Goal: Task Accomplishment & Management: Manage account settings

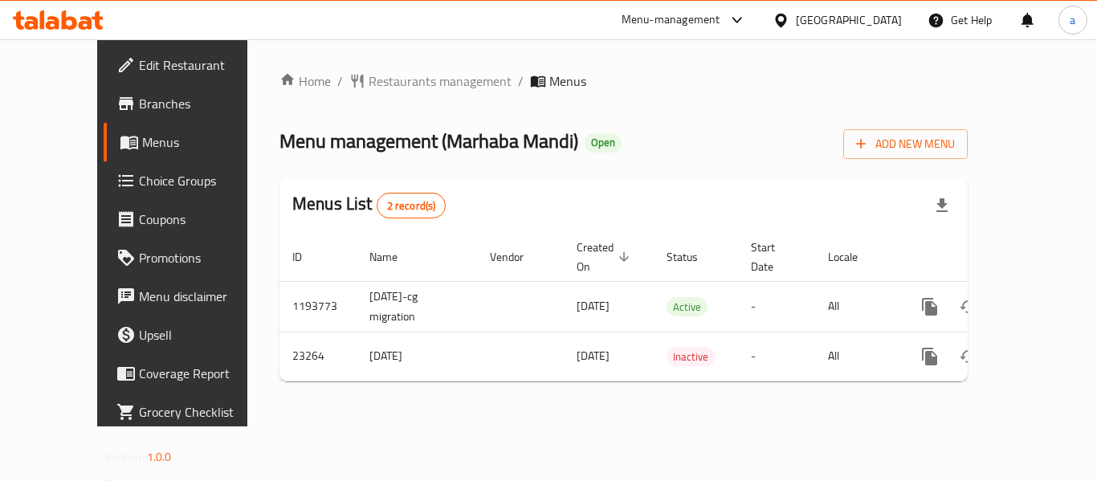
click at [139, 65] on span "Edit Restaurant" at bounding box center [203, 64] width 128 height 19
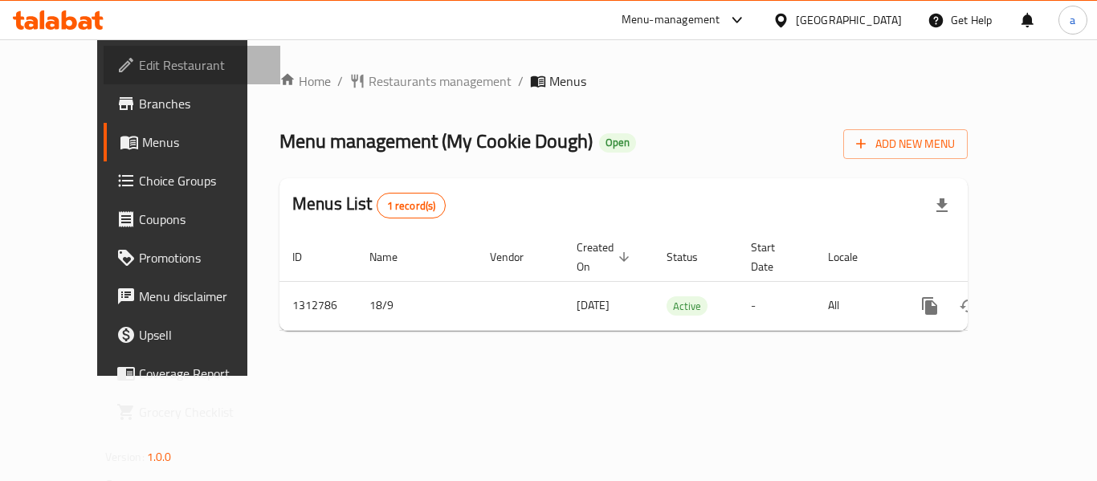
click at [139, 67] on span "Edit Restaurant" at bounding box center [203, 64] width 128 height 19
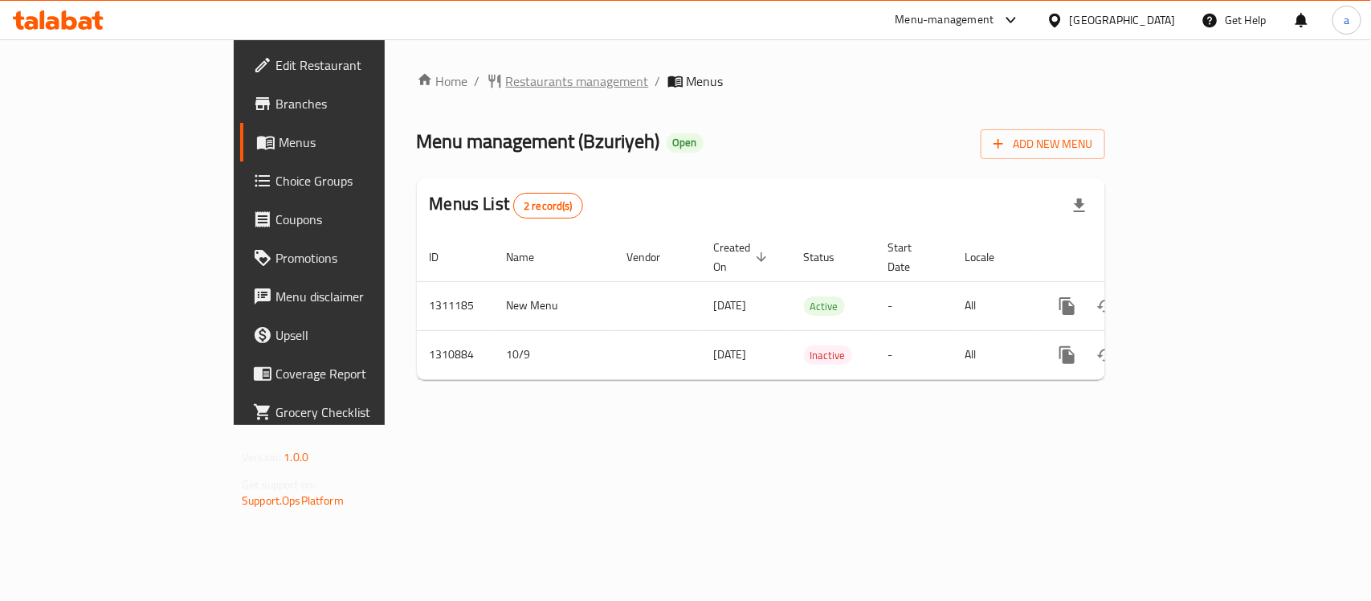
click at [506, 85] on span "Restaurants management" at bounding box center [577, 80] width 143 height 19
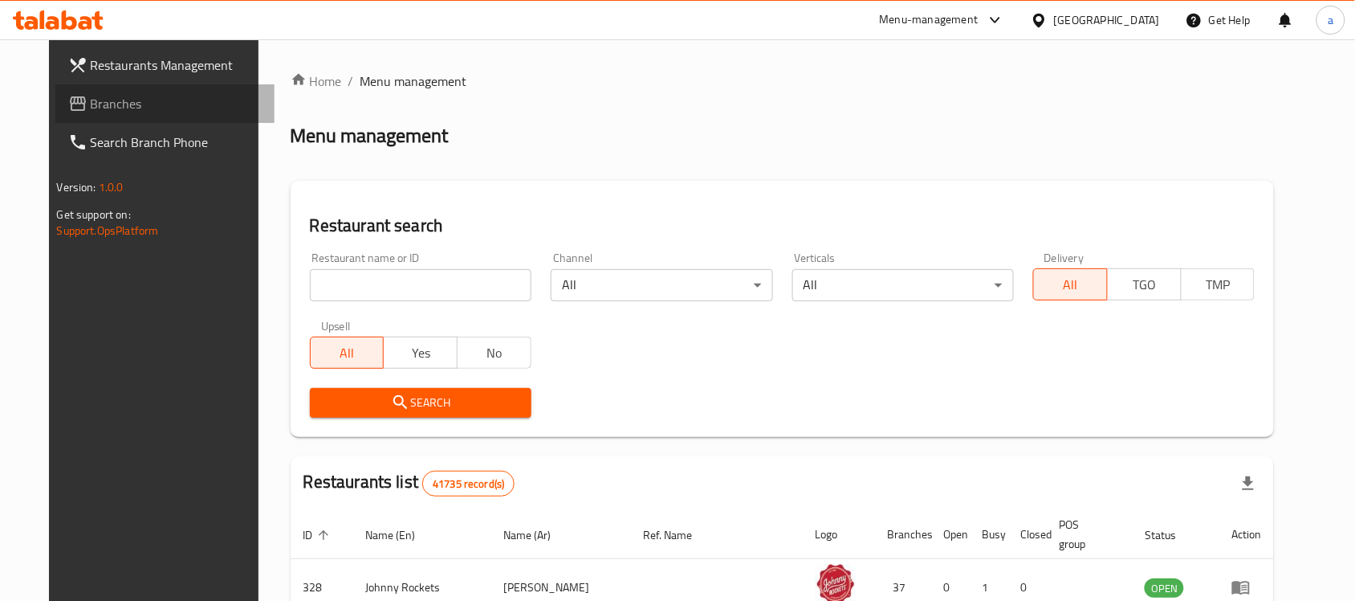
click at [91, 106] on span "Branches" at bounding box center [177, 103] width 172 height 19
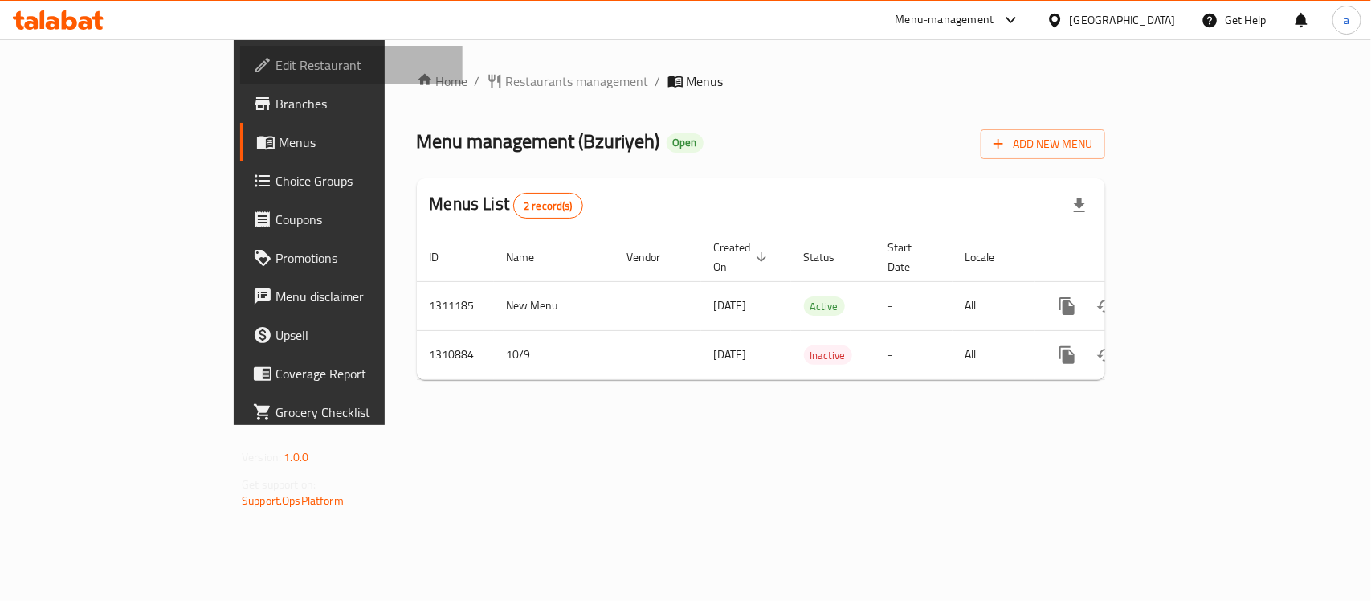
click at [275, 60] on span "Edit Restaurant" at bounding box center [362, 64] width 174 height 19
click at [506, 80] on span "Restaurants management" at bounding box center [577, 80] width 143 height 19
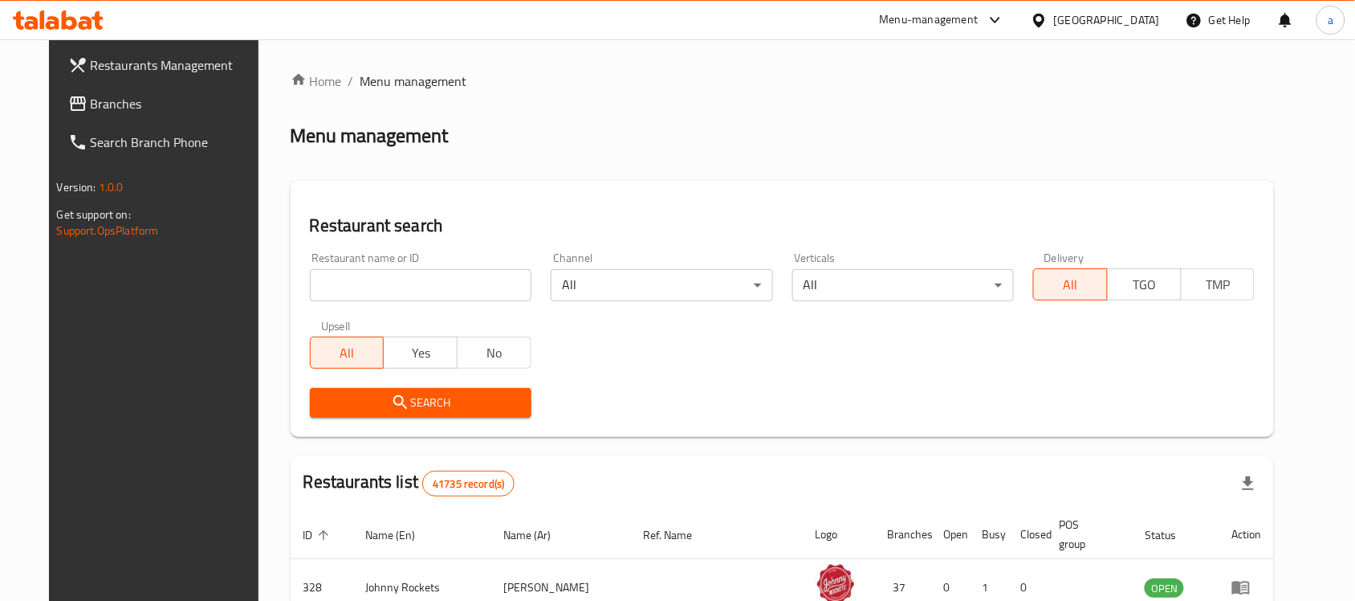
click at [418, 286] on input "search" at bounding box center [421, 285] width 222 height 32
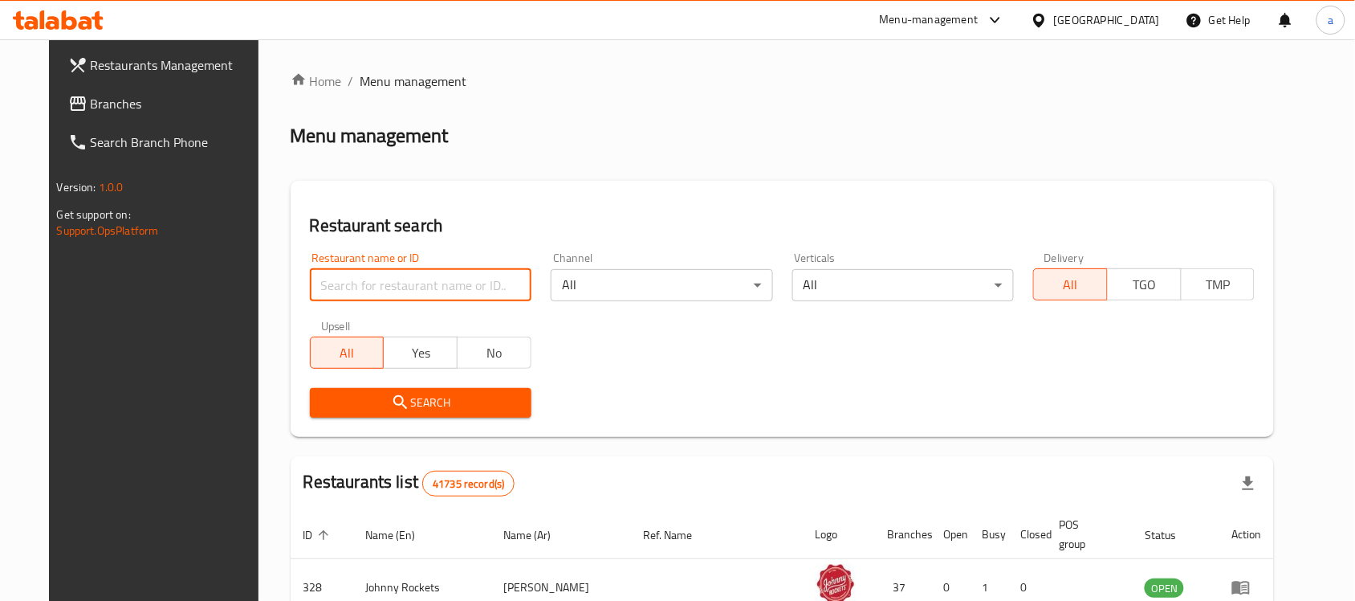
paste input "705650"
type input "705650"
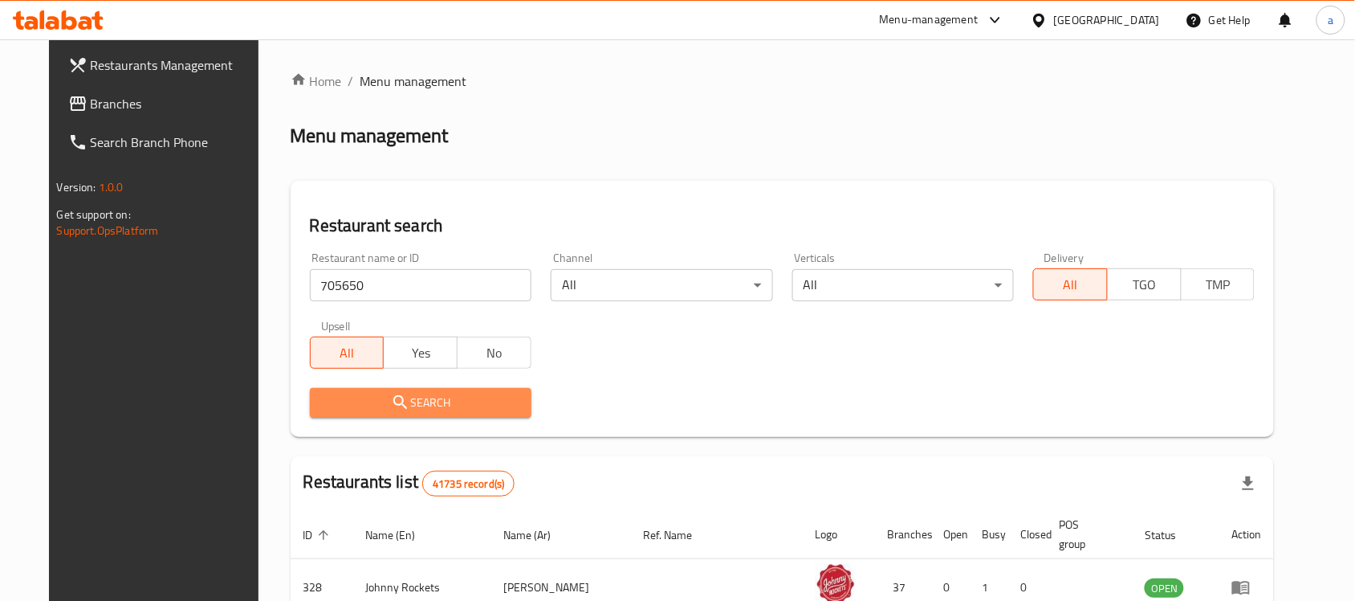
click at [325, 410] on span "Search" at bounding box center [421, 403] width 196 height 20
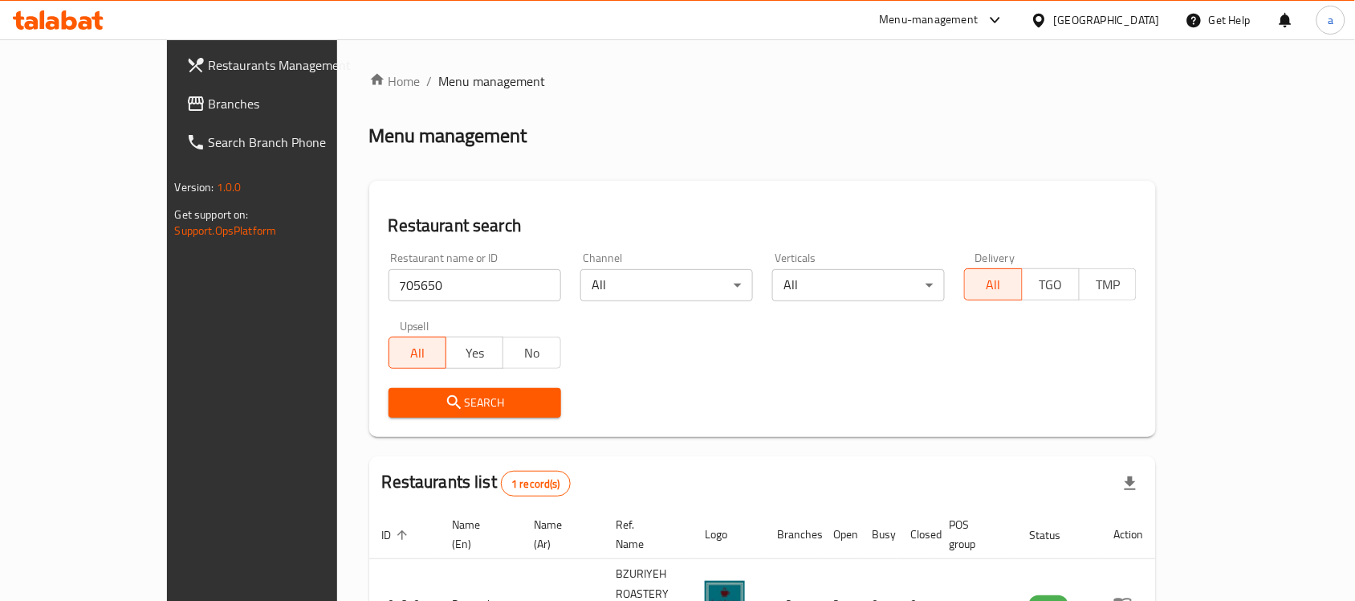
scroll to position [84, 0]
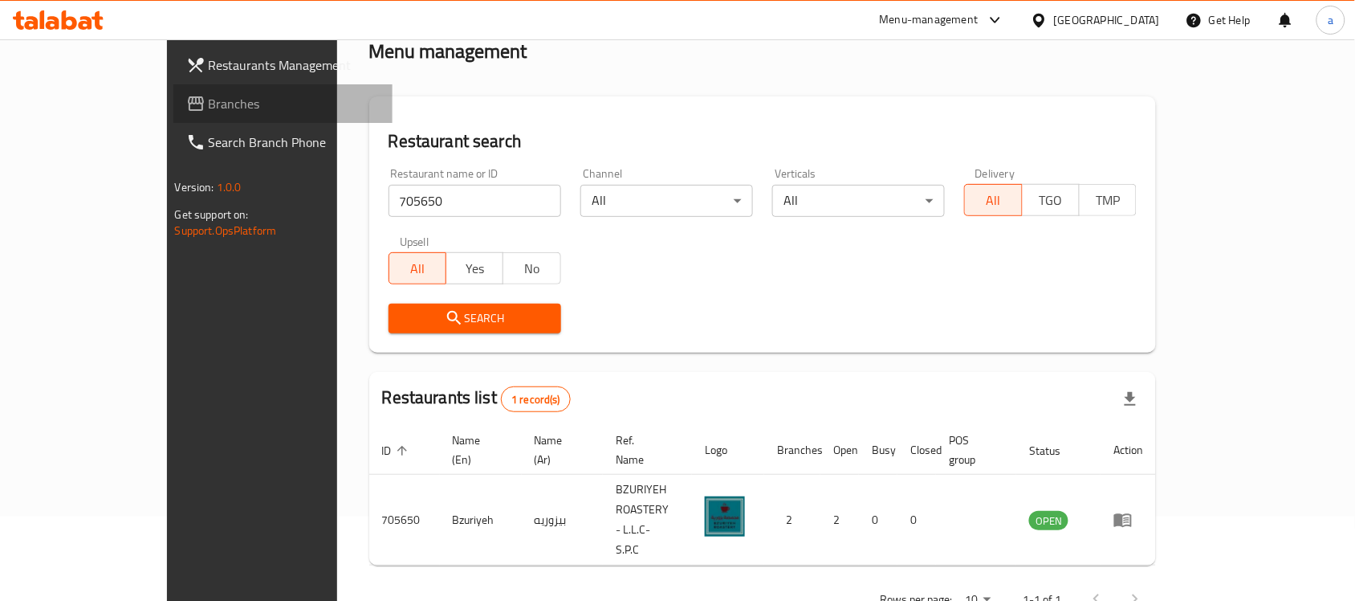
click at [209, 103] on span "Branches" at bounding box center [295, 103] width 172 height 19
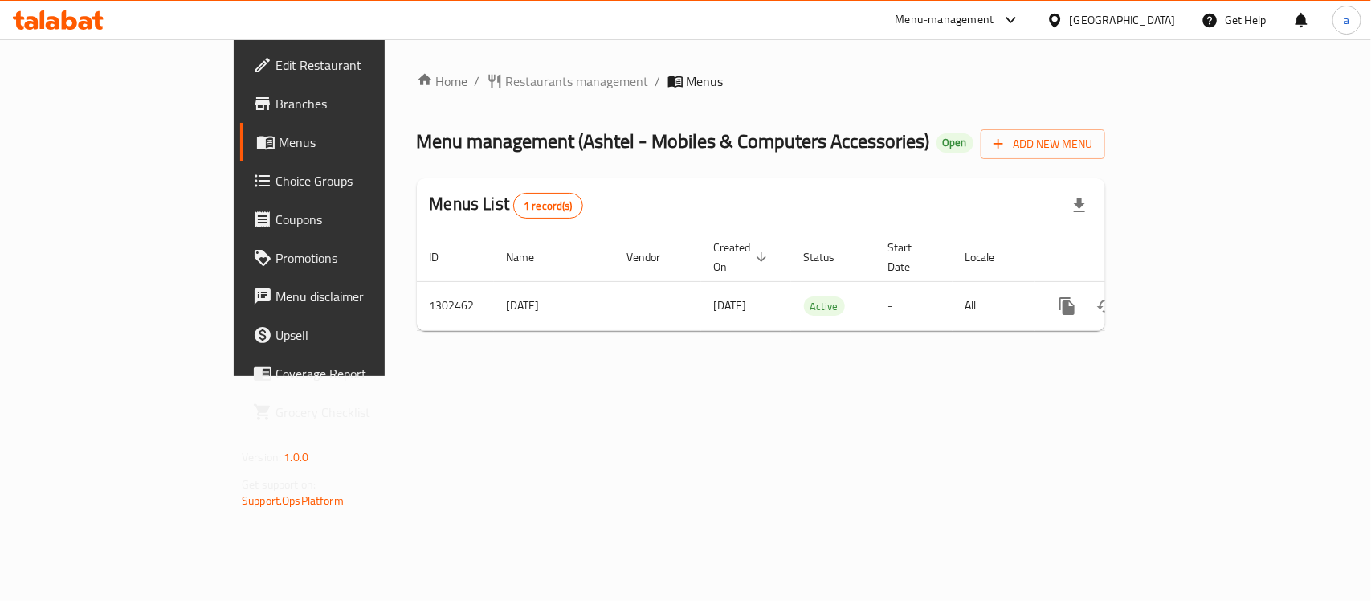
click at [275, 59] on span "Edit Restaurant" at bounding box center [362, 64] width 174 height 19
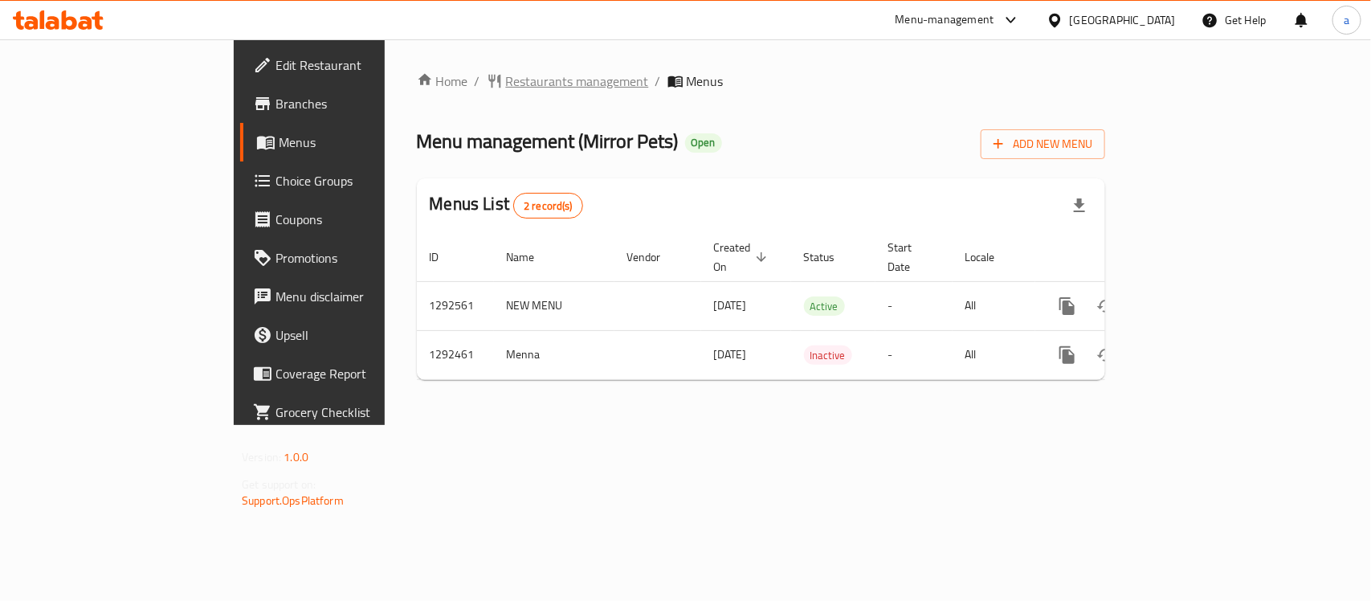
click at [506, 85] on span "Restaurants management" at bounding box center [577, 80] width 143 height 19
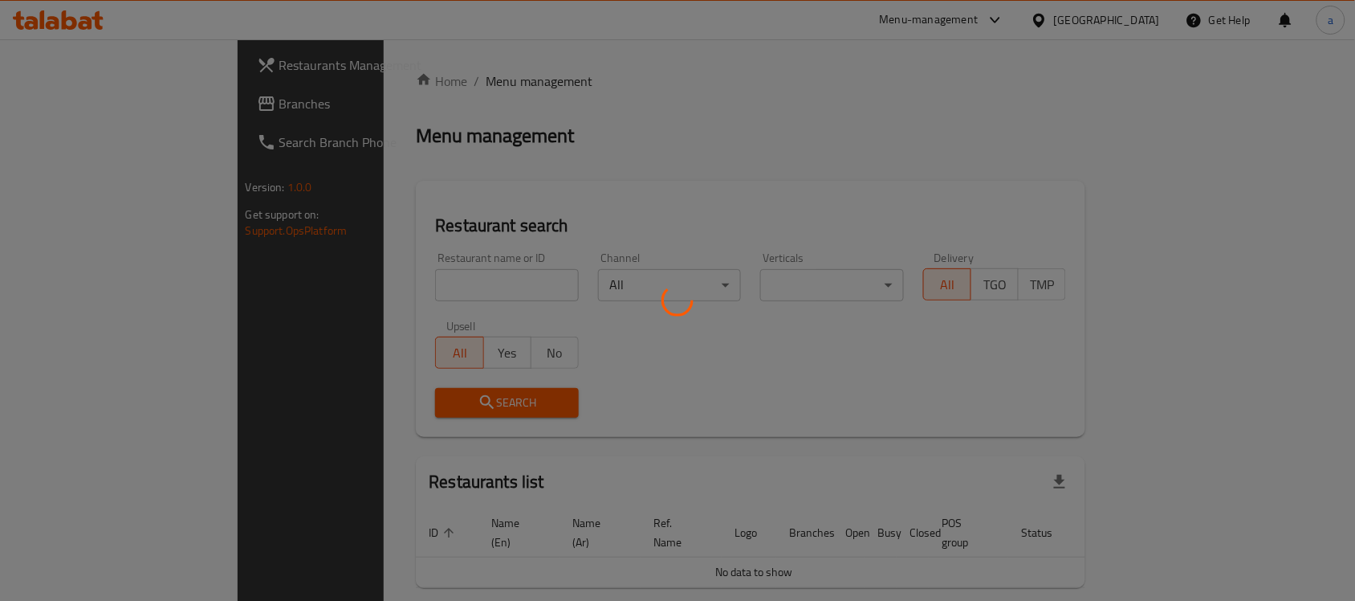
click at [321, 266] on div at bounding box center [677, 300] width 1355 height 601
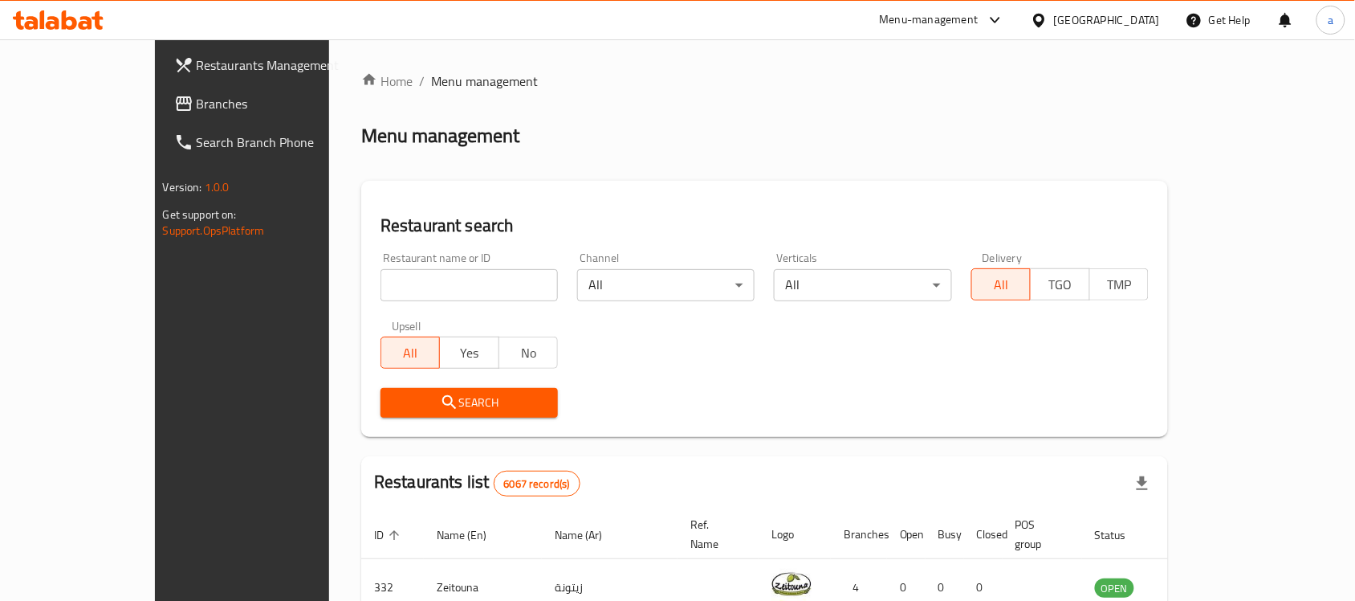
click at [321, 270] on div at bounding box center [677, 300] width 1355 height 601
click at [381, 291] on input "search" at bounding box center [469, 285] width 177 height 32
paste input "699002"
type input "699002"
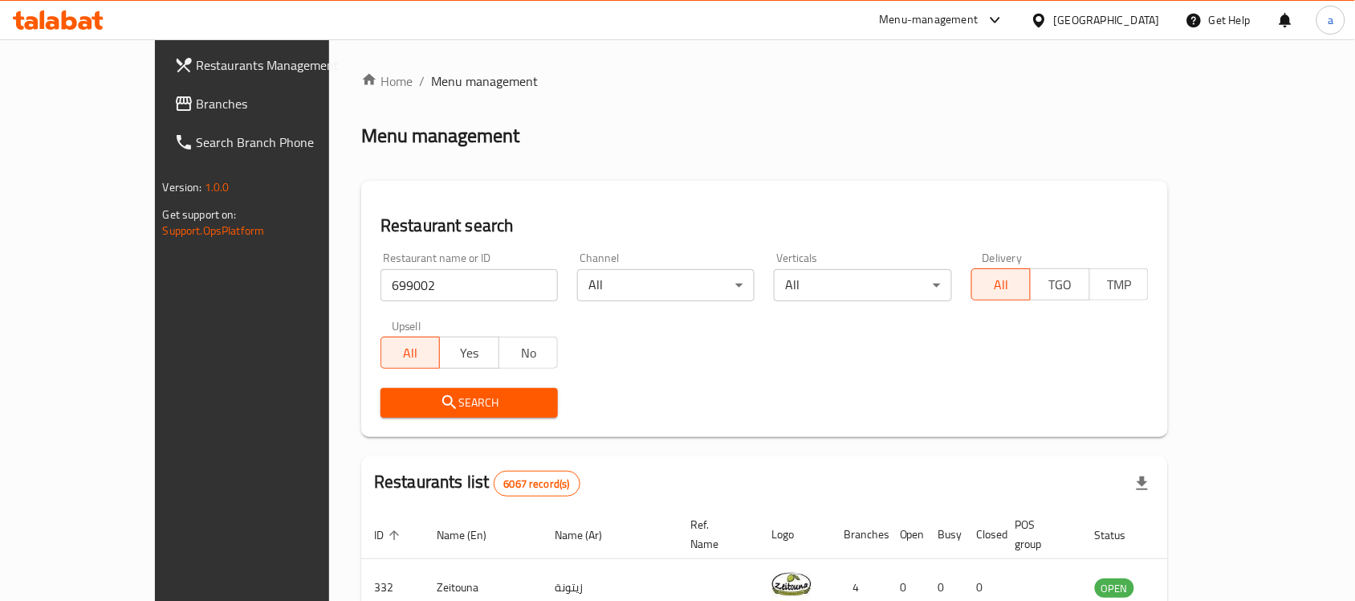
click at [393, 400] on span "Search" at bounding box center [469, 403] width 152 height 20
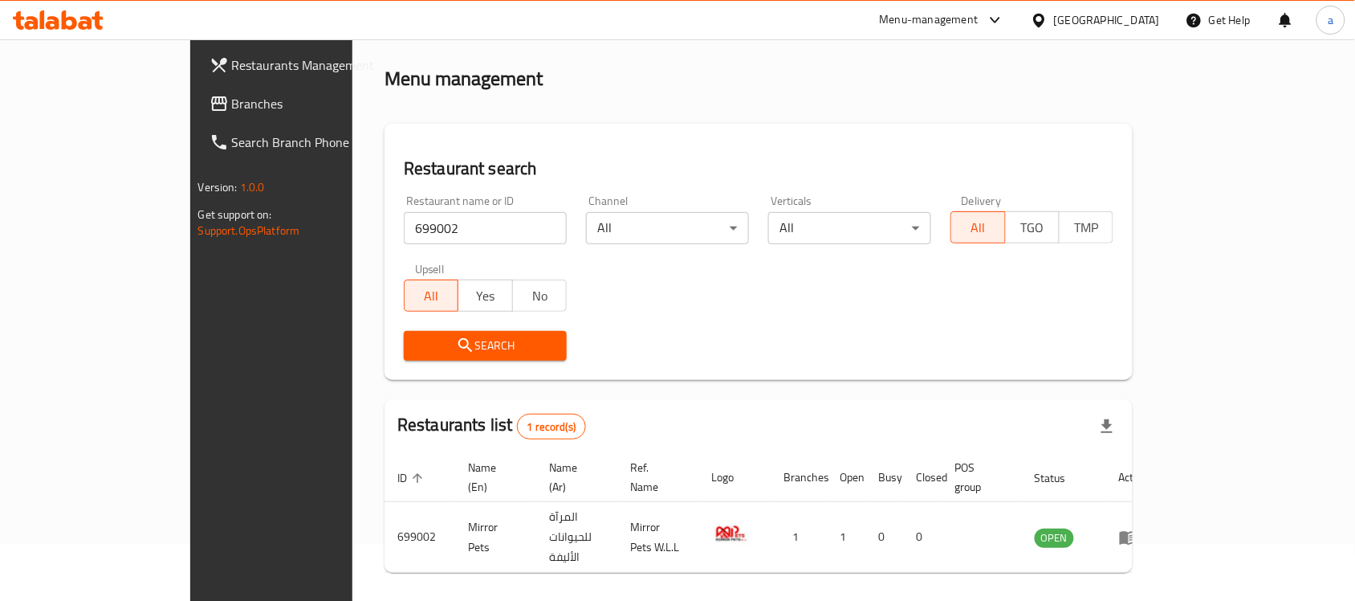
scroll to position [84, 0]
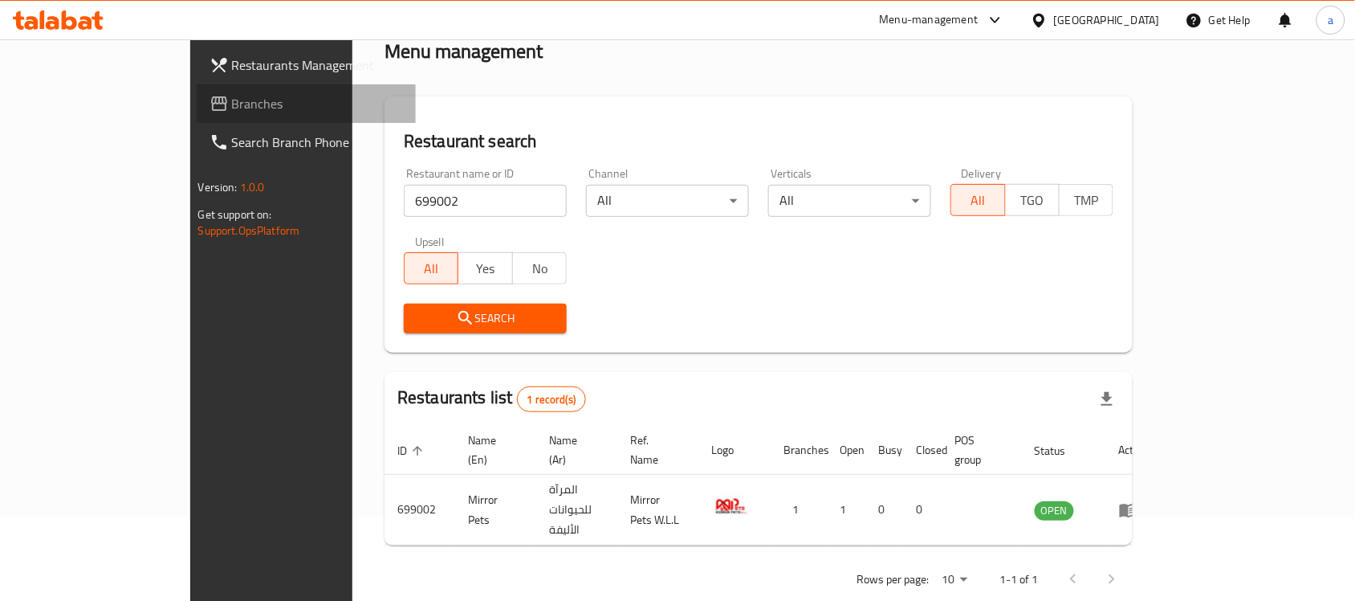
click at [232, 94] on span "Branches" at bounding box center [318, 103] width 172 height 19
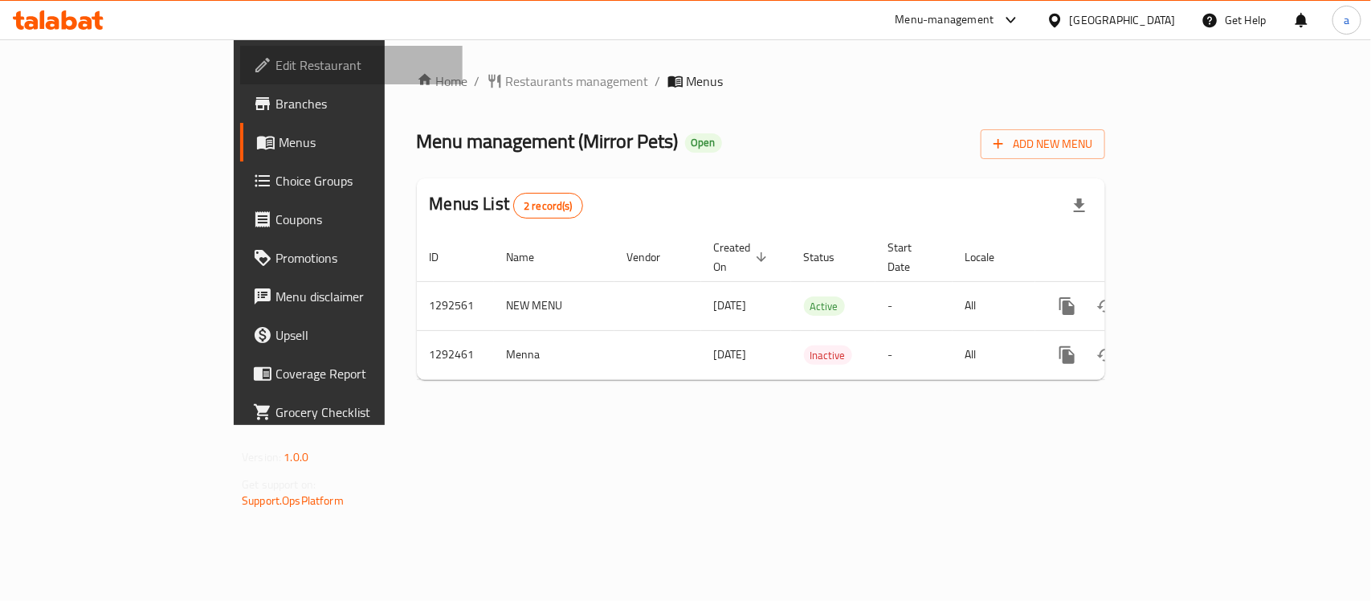
click at [275, 56] on span "Edit Restaurant" at bounding box center [362, 64] width 174 height 19
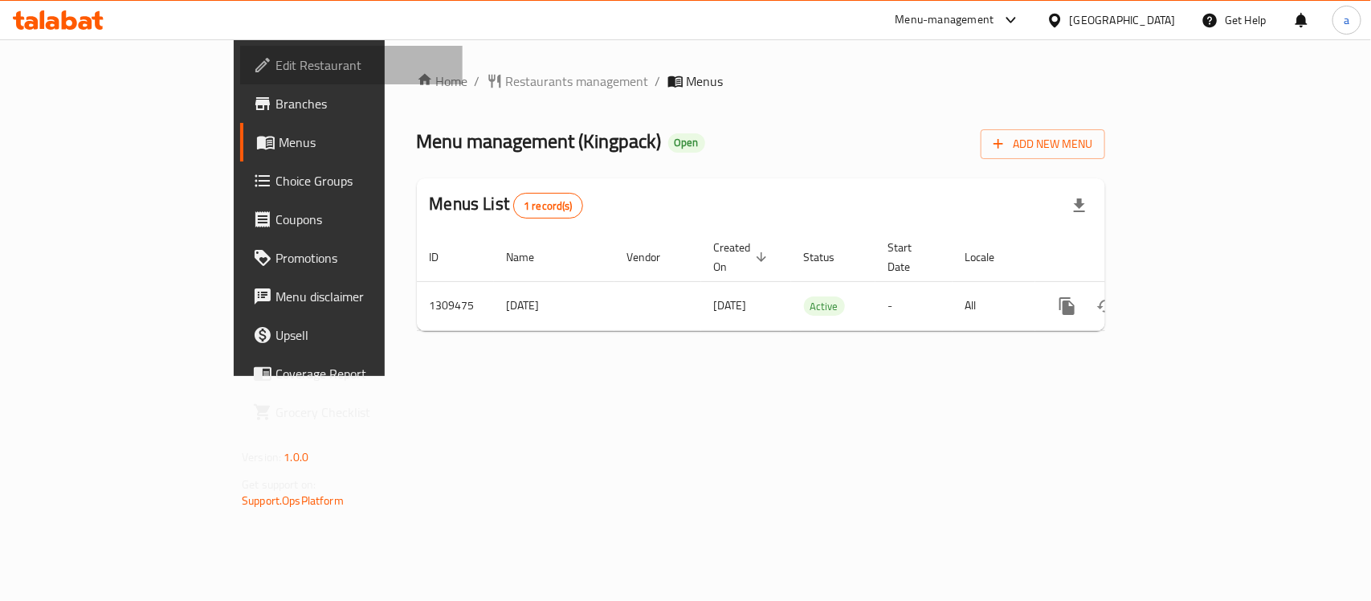
click at [275, 57] on span "Edit Restaurant" at bounding box center [362, 64] width 174 height 19
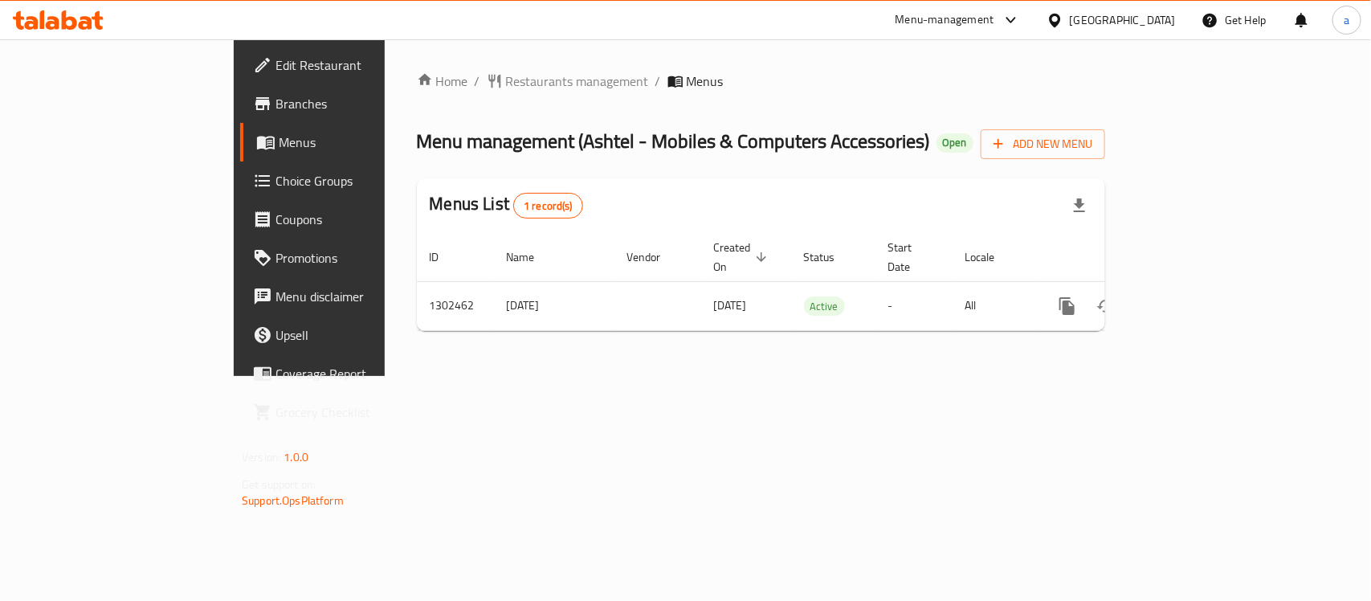
click at [275, 68] on span "Edit Restaurant" at bounding box center [362, 64] width 174 height 19
